Goal: Task Accomplishment & Management: Manage account settings

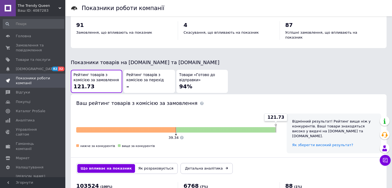
scroll to position [269, 0]
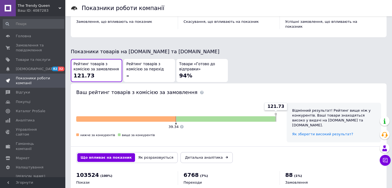
click at [34, 6] on span "The Trendy Queen" at bounding box center [38, 5] width 41 height 5
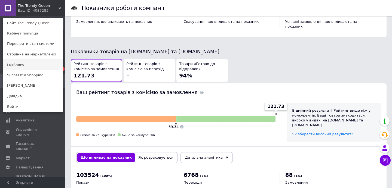
click at [12, 64] on link "LuxShoes" at bounding box center [33, 65] width 60 height 10
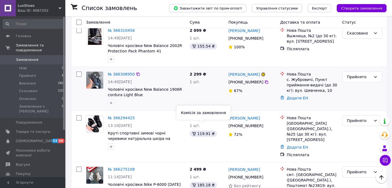
scroll to position [94, 0]
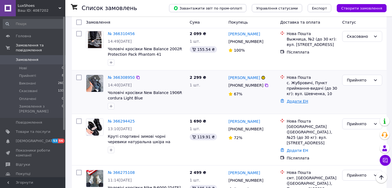
click at [292, 99] on link "Додати ЕН" at bounding box center [298, 101] width 22 height 4
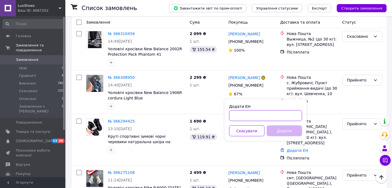
click at [242, 115] on input "Додати ЕН" at bounding box center [265, 116] width 73 height 11
paste input "20451269218520"
type input "20451269218520"
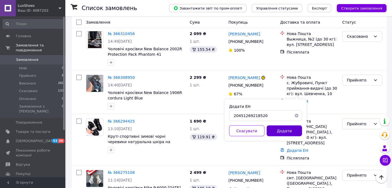
click at [276, 131] on button "Додати" at bounding box center [284, 131] width 35 height 11
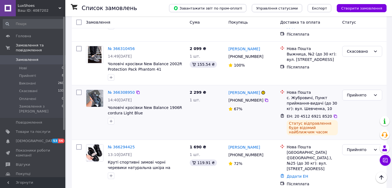
scroll to position [77, 0]
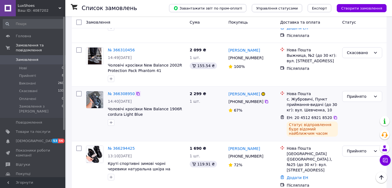
click at [139, 92] on icon at bounding box center [138, 94] width 4 height 4
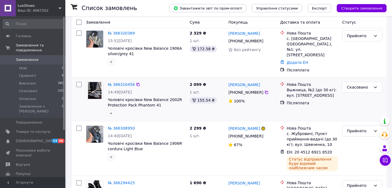
scroll to position [62, 0]
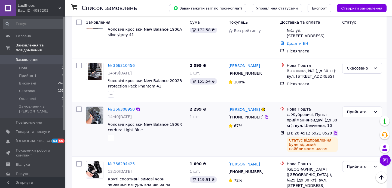
click at [333, 131] on icon at bounding box center [335, 133] width 4 height 4
click at [129, 107] on link "№ 366308950" at bounding box center [121, 109] width 27 height 4
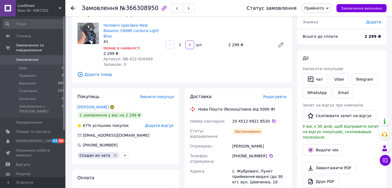
scroll to position [57, 0]
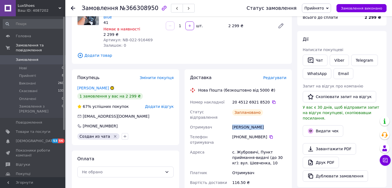
drag, startPoint x: 230, startPoint y: 119, endPoint x: 262, endPoint y: 119, distance: 31.3
click at [262, 119] on div "Номер накладної 20 4512 6921 8520   Статус відправлення Заплановано Отримувач Ю…" at bounding box center [238, 142] width 99 height 90
copy div "Отримувач Юськов Богдан"
click at [230, 109] on div "Статус відправлення" at bounding box center [210, 114] width 42 height 15
drag, startPoint x: 231, startPoint y: 116, endPoint x: 260, endPoint y: 117, distance: 28.6
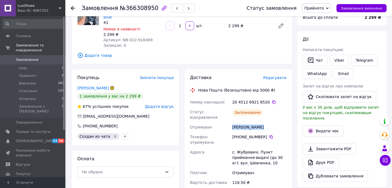
click at [260, 123] on div "Юськов Богдан" at bounding box center [259, 128] width 56 height 10
copy div "Юськов Богдан"
click at [271, 135] on icon at bounding box center [271, 137] width 4 height 4
drag, startPoint x: 121, startPoint y: 35, endPoint x: 152, endPoint y: 35, distance: 31.0
click at [152, 37] on div "Артикул: NB-022-916469" at bounding box center [132, 39] width 58 height 5
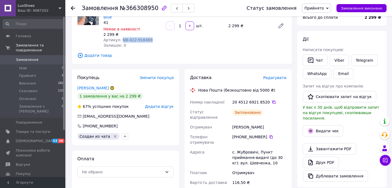
copy span "NB-022-916469"
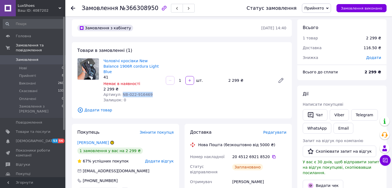
scroll to position [0, 0]
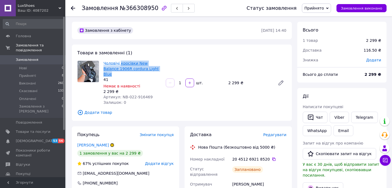
drag, startPoint x: 152, startPoint y: 70, endPoint x: 120, endPoint y: 64, distance: 32.6
click at [120, 64] on span "Чоловічі кросівки New Balance 1906R cordura Light Blue" at bounding box center [132, 69] width 58 height 16
copy link "кросівки New Balance 1906R cordura Light Blue"
click at [157, 69] on span "Чоловічі кросівки New Balance 1906R cordura Light Blue" at bounding box center [132, 69] width 58 height 16
drag, startPoint x: 156, startPoint y: 69, endPoint x: 104, endPoint y: 62, distance: 52.2
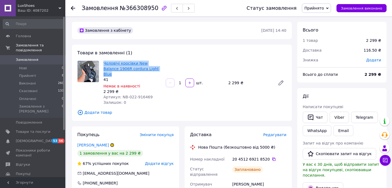
click at [104, 62] on span "Чоловічі кросівки New Balance 1906R cordura Light Blue" at bounding box center [132, 69] width 58 height 16
copy link "Чоловічі кросівки New Balance 1906R cordura Light Blue"
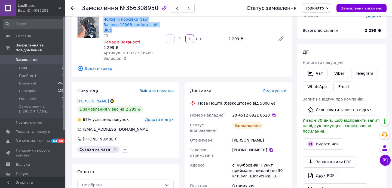
scroll to position [16, 0]
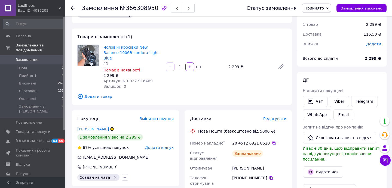
click at [73, 9] on icon at bounding box center [73, 8] width 4 height 4
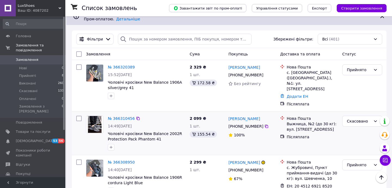
scroll to position [8, 0]
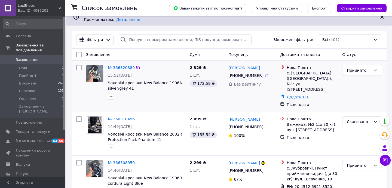
click at [290, 95] on link "Додати ЕН" at bounding box center [298, 97] width 22 height 4
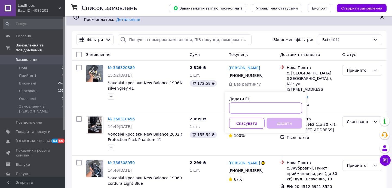
click at [254, 108] on input "Додати ЕН" at bounding box center [265, 108] width 73 height 11
paste input "20451269218576"
type input "20451269218576"
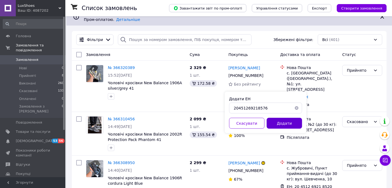
click at [275, 123] on button "Додати" at bounding box center [284, 123] width 35 height 11
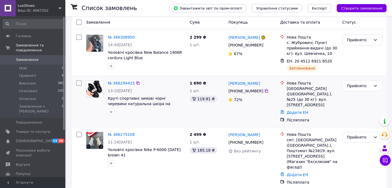
scroll to position [154, 0]
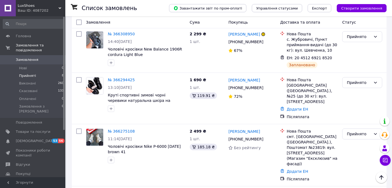
click at [23, 75] on span "Прийняті" at bounding box center [27, 76] width 17 height 5
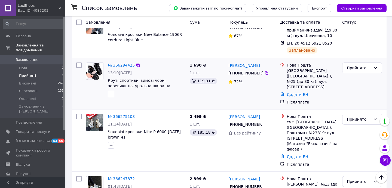
scroll to position [150, 0]
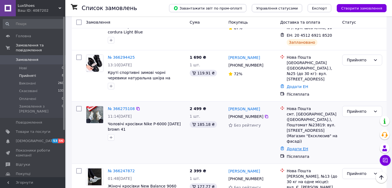
click at [294, 147] on link "Додати ЕН" at bounding box center [298, 149] width 22 height 4
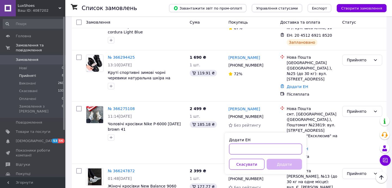
click at [254, 145] on input "Додати ЕН" at bounding box center [265, 149] width 73 height 11
paste input "20451269076026"
type input "20451269076026"
click at [275, 167] on button "Додати" at bounding box center [284, 164] width 35 height 11
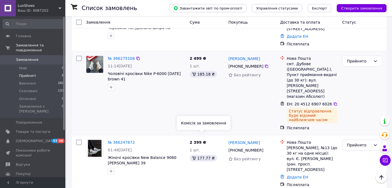
scroll to position [193, 0]
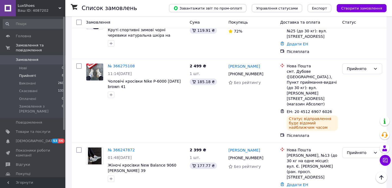
click at [32, 75] on span "Прийняті" at bounding box center [27, 76] width 17 height 5
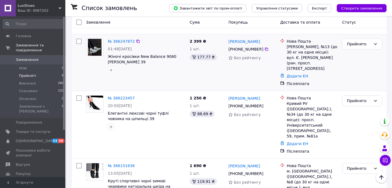
scroll to position [309, 0]
